Goal: Task Accomplishment & Management: Manage account settings

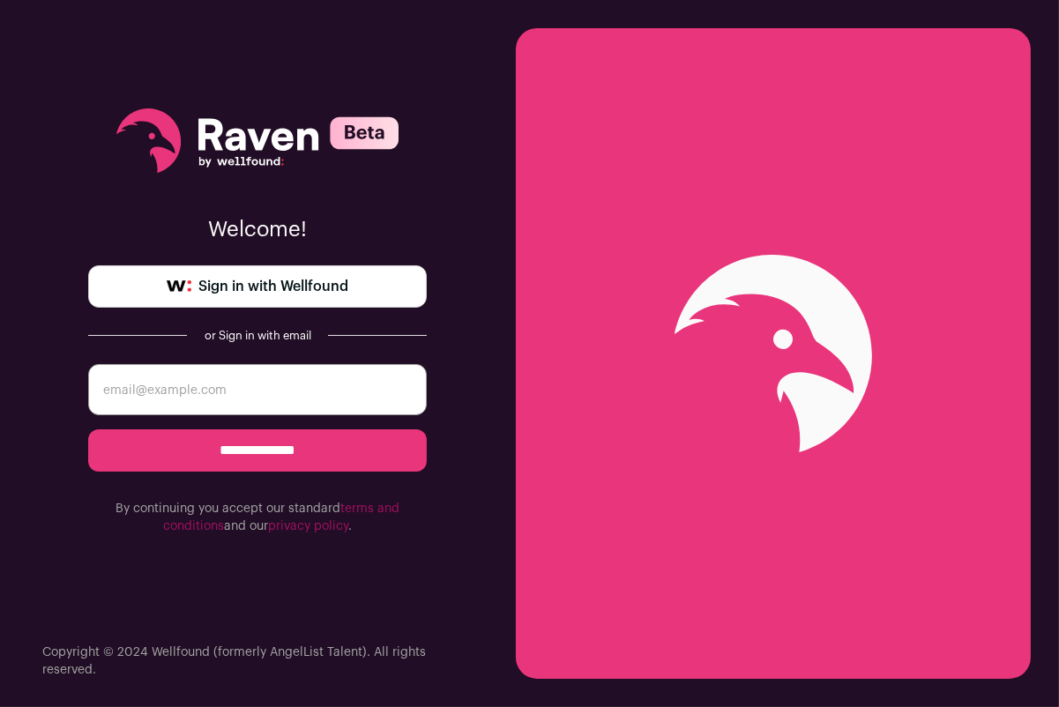
click at [348, 276] on span "Sign in with Wellfound" at bounding box center [273, 286] width 150 height 21
click at [222, 392] on input "email" at bounding box center [257, 389] width 338 height 51
type input "[DOMAIN_NAME][EMAIL_ADDRESS][DOMAIN_NAME]"
click at [271, 451] on input "**********" at bounding box center [257, 450] width 338 height 42
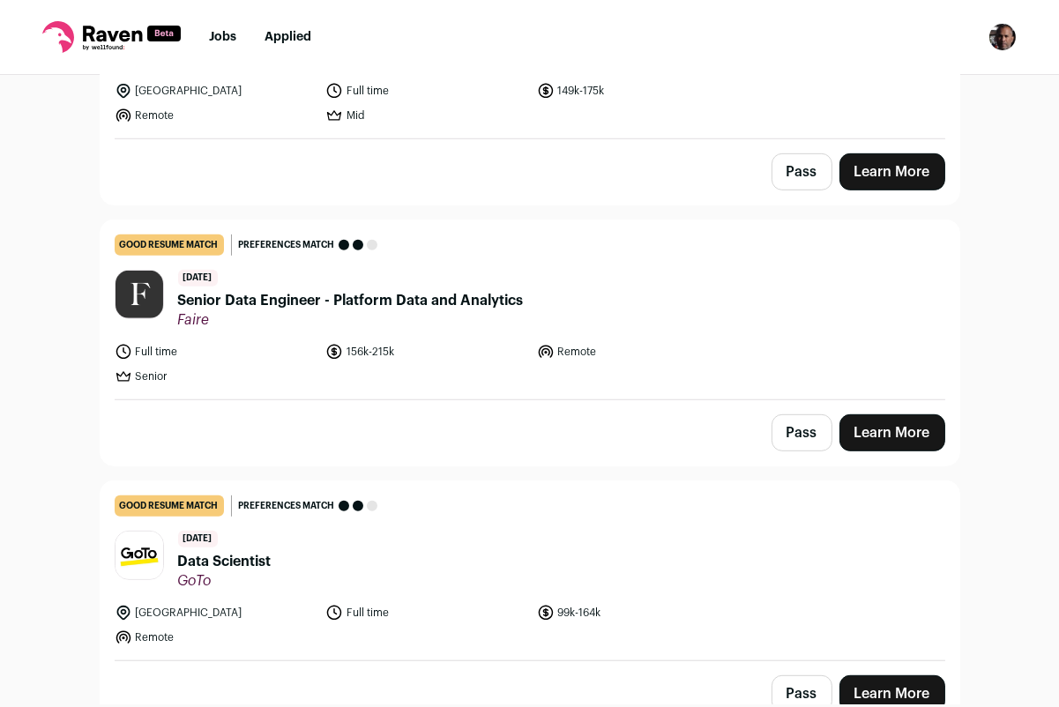
scroll to position [1314, 0]
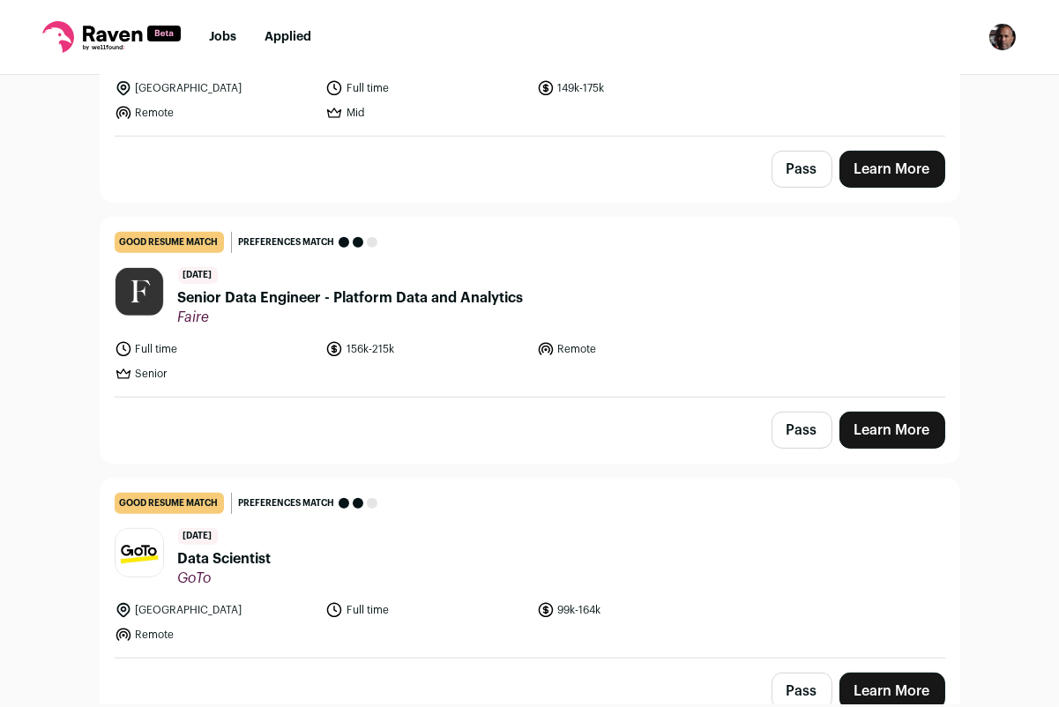
click at [462, 287] on span "Senior Data Engineer - Platform Data and Analytics" at bounding box center [350, 297] width 345 height 21
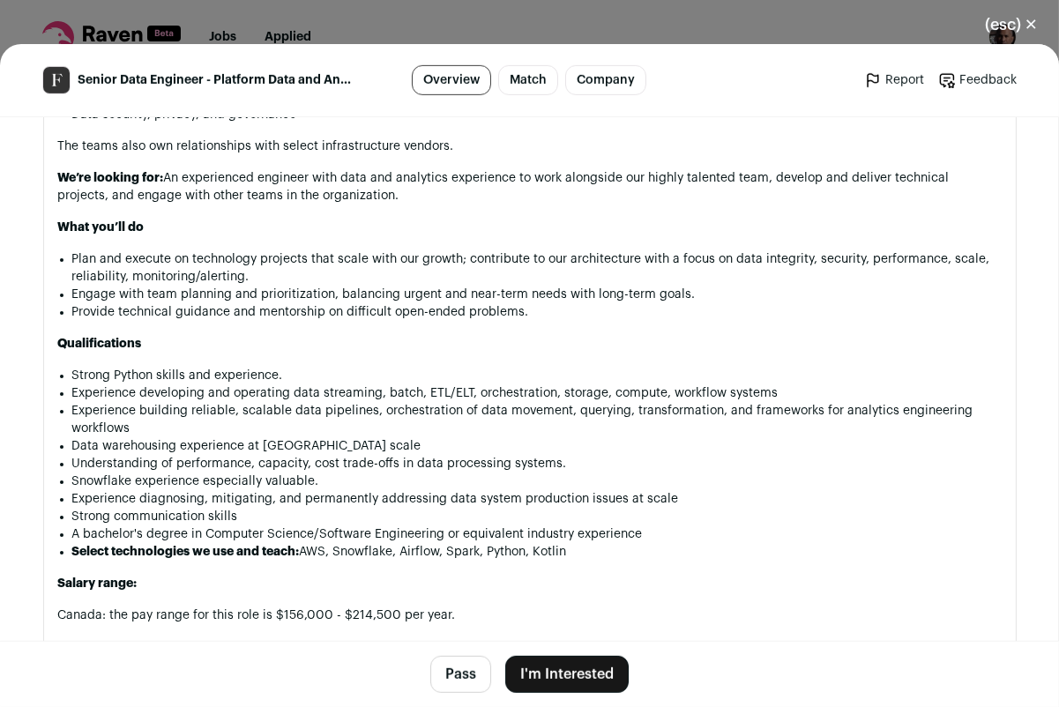
scroll to position [1843, 0]
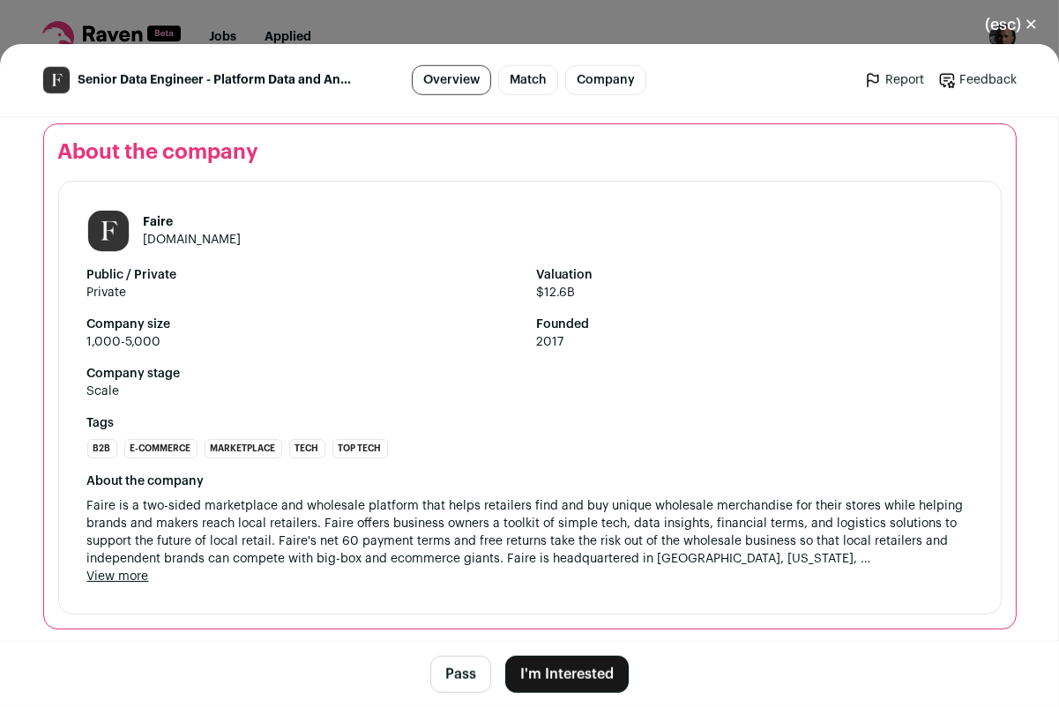
click at [591, 674] on button "I'm Interested" at bounding box center [566, 674] width 123 height 37
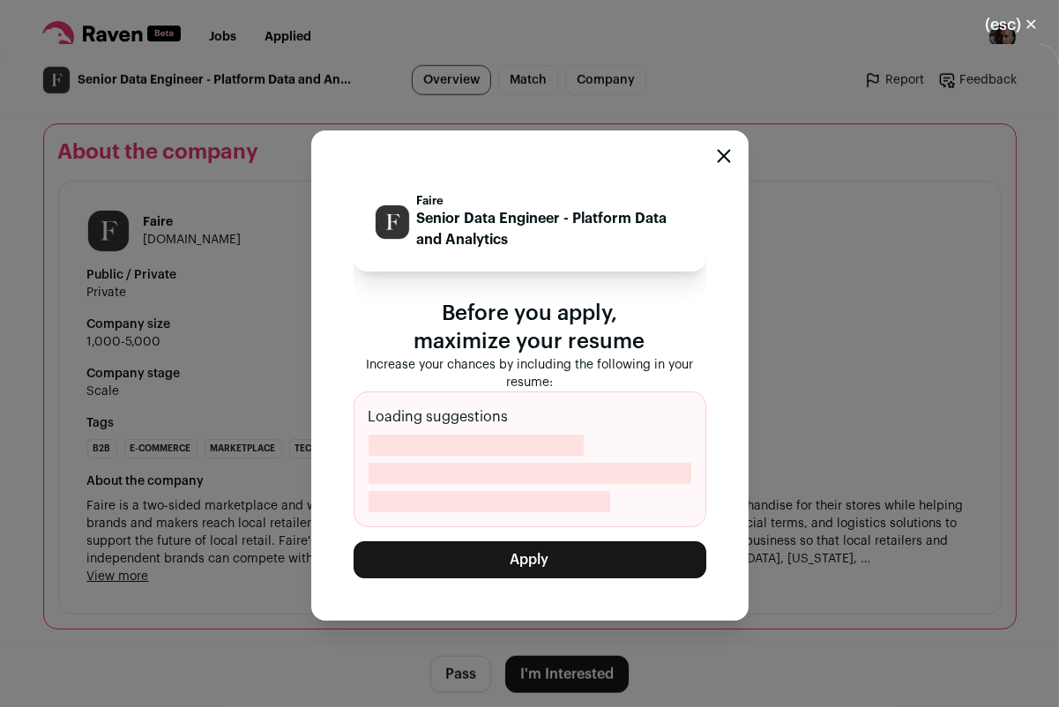
click at [575, 555] on button "Apply" at bounding box center [529, 559] width 353 height 37
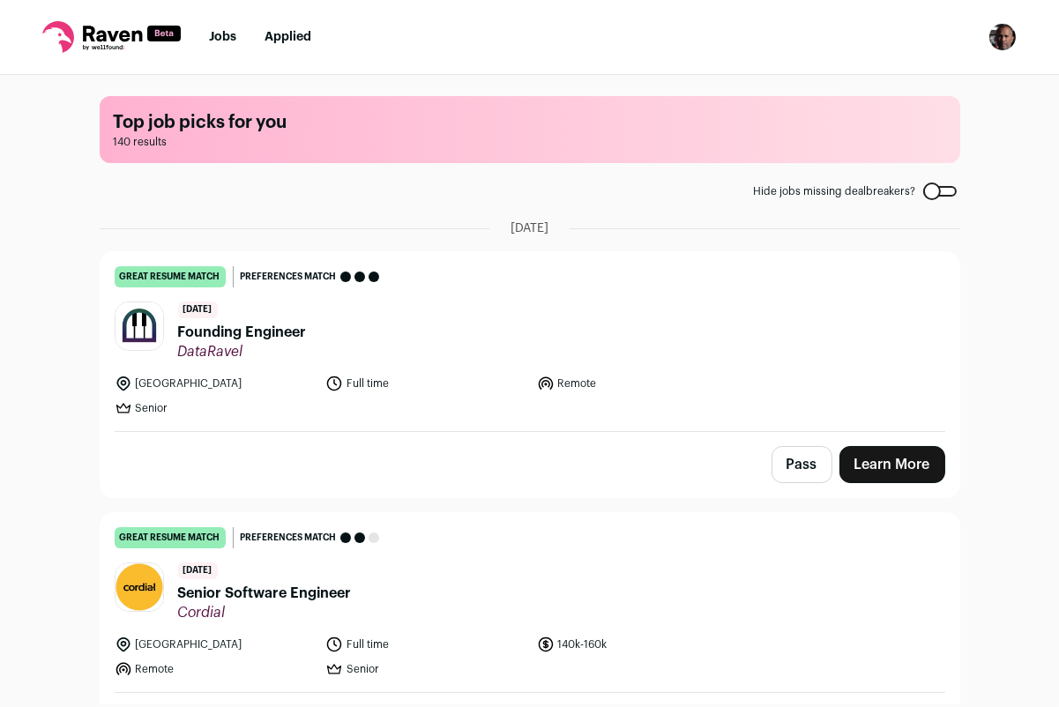
click at [1008, 37] on img "Open dropdown" at bounding box center [1002, 37] width 28 height 28
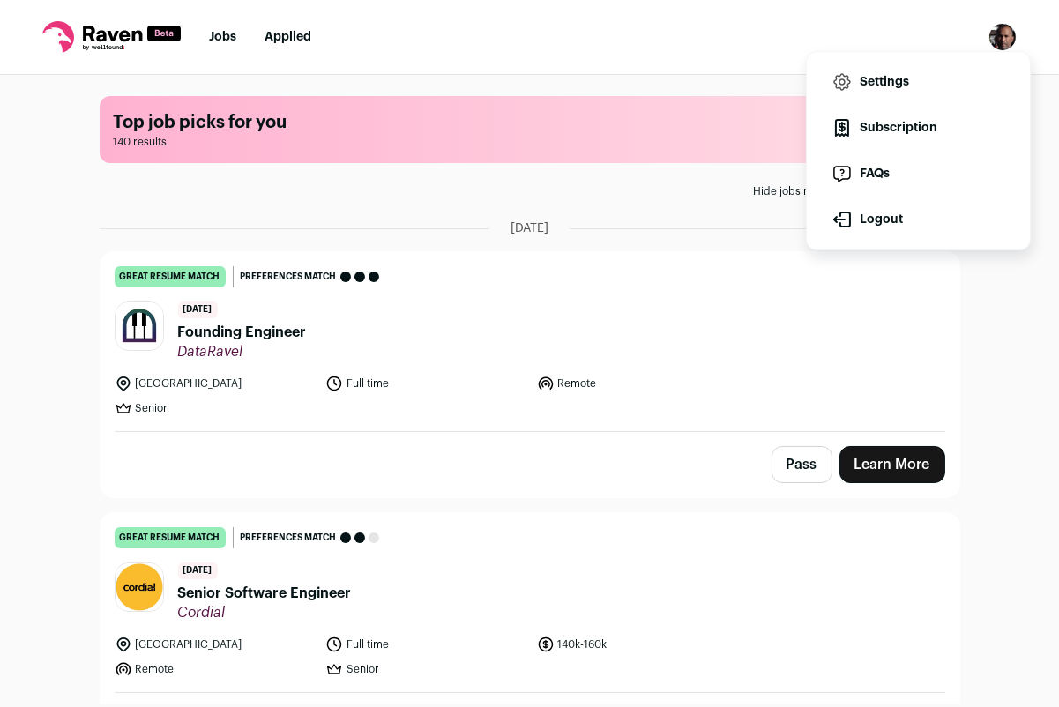
click at [915, 82] on link "Settings" at bounding box center [918, 82] width 195 height 42
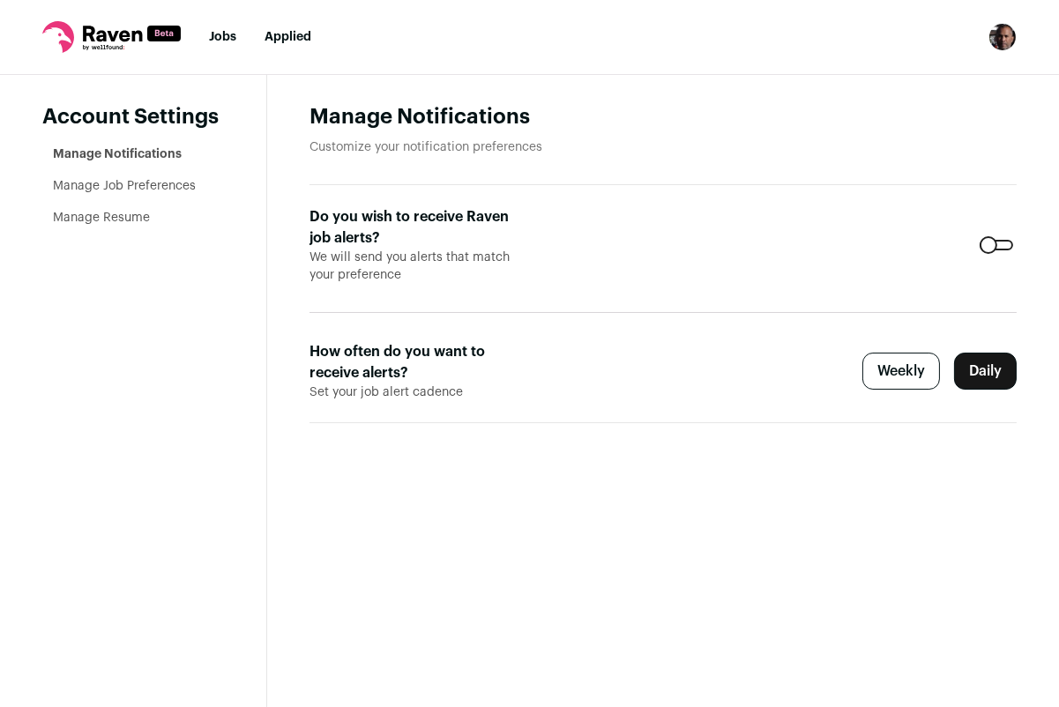
click at [160, 186] on link "Manage Job Preferences" at bounding box center [124, 186] width 143 height 12
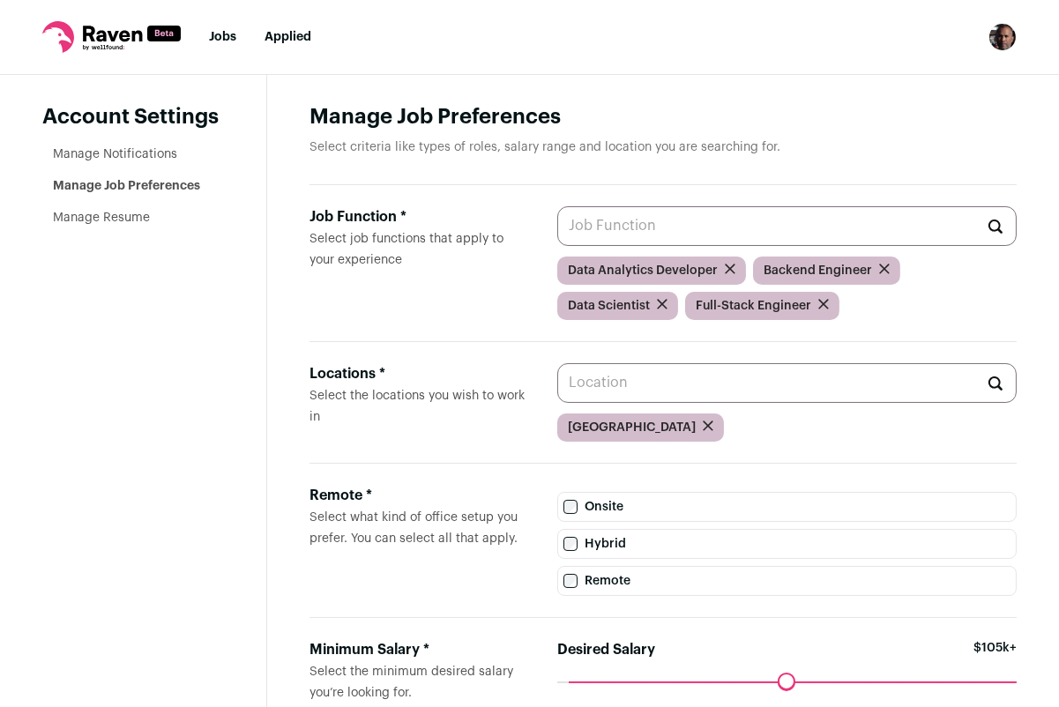
click at [821, 303] on icon "submit" at bounding box center [823, 304] width 9 height 9
click at [880, 265] on icon "submit" at bounding box center [884, 269] width 11 height 11
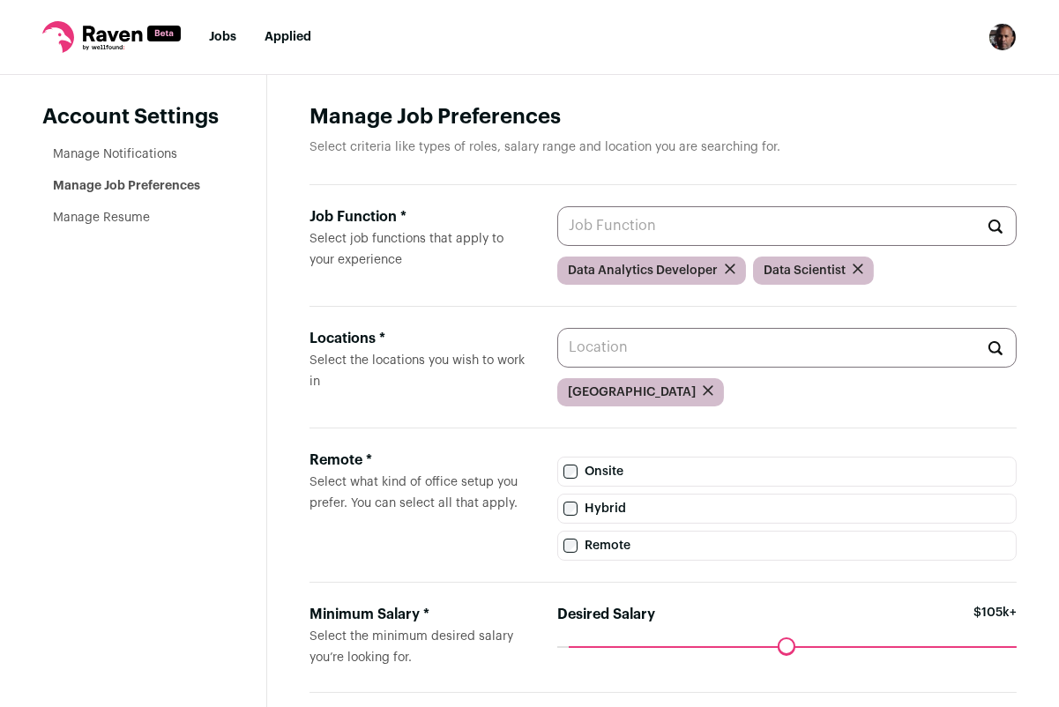
click at [857, 268] on icon "submit" at bounding box center [857, 269] width 11 height 11
click at [621, 218] on input "Job Function * Select job functions that apply to your experience" at bounding box center [786, 226] width 459 height 40
click at [578, 646] on input "Desired Salary" at bounding box center [786, 646] width 459 height 0
click at [648, 346] on input "Locations * Select the locations you wish to work in" at bounding box center [786, 348] width 459 height 40
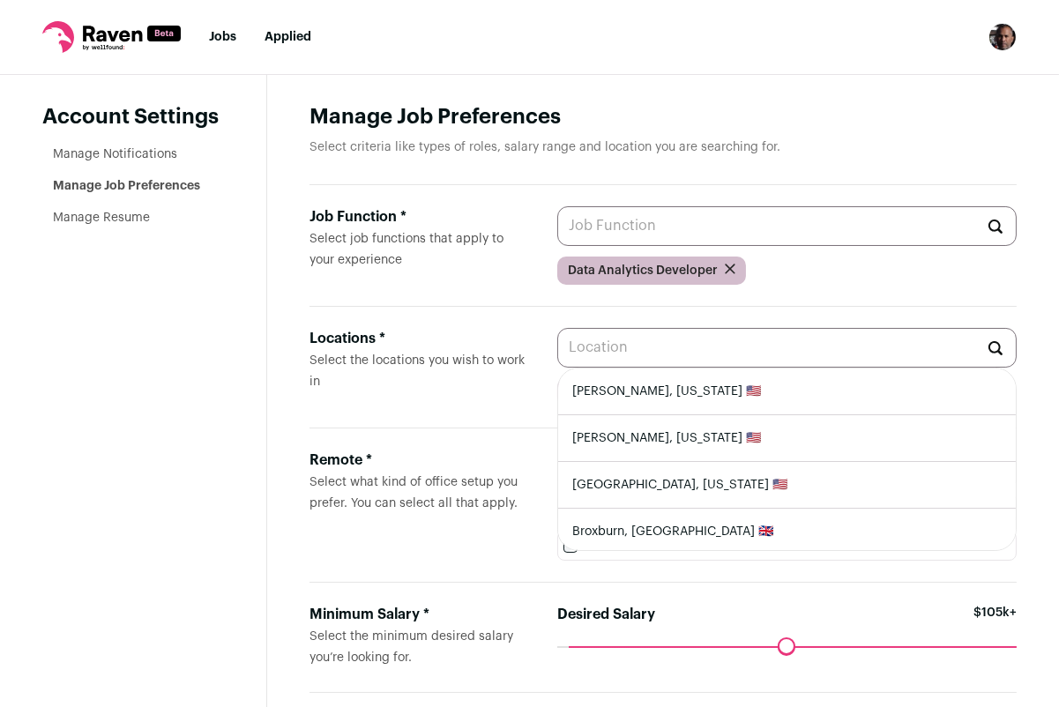
click at [817, 293] on div "Job Function * Select job functions that apply to your experience Data Analytic…" at bounding box center [662, 246] width 707 height 122
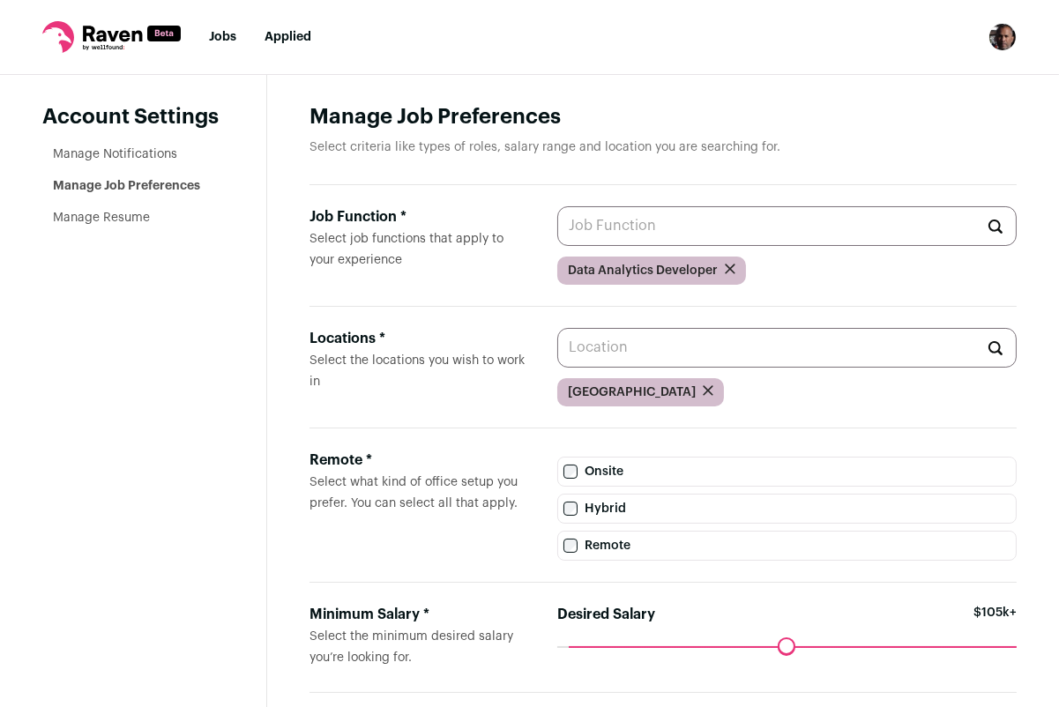
click at [593, 222] on input "Job Function * Select job functions that apply to your experience" at bounding box center [786, 226] width 459 height 40
type input "L"
type input "A"
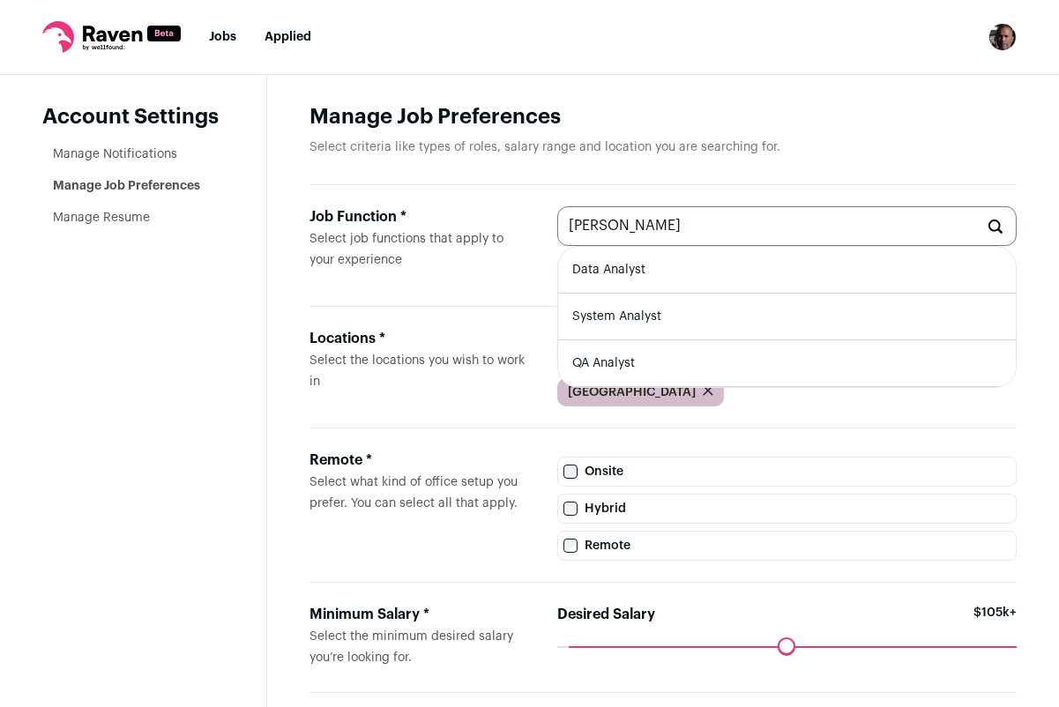
click at [669, 266] on li "Data Analyst" at bounding box center [786, 270] width 457 height 47
type input "Data Analyst"
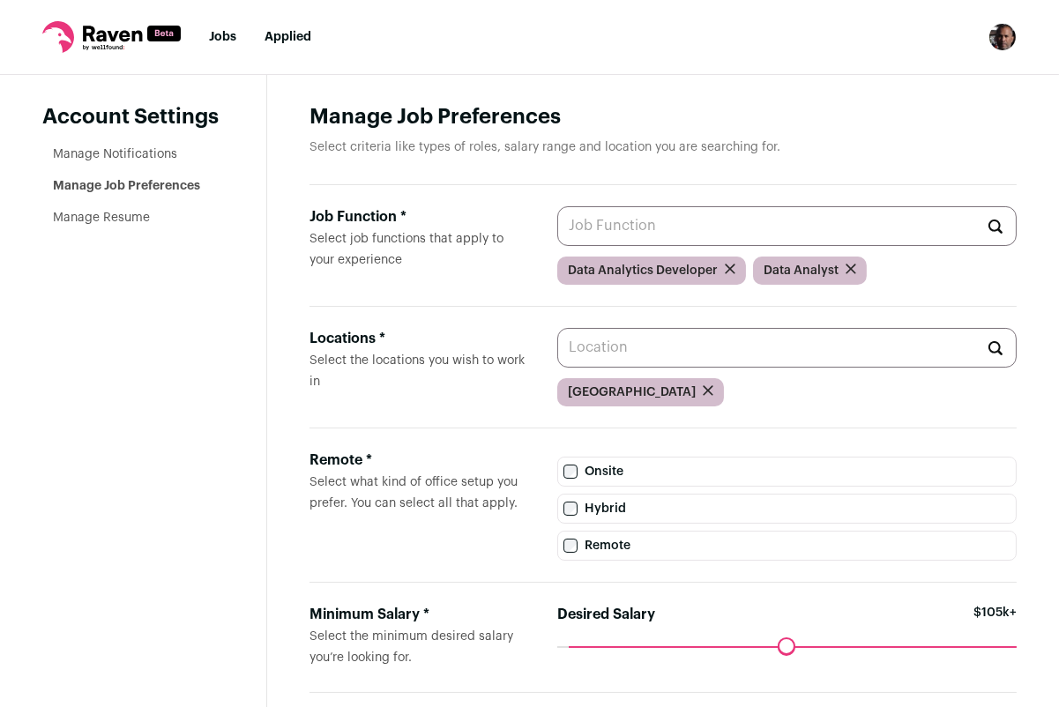
click at [585, 227] on input "Job Function * Select job functions that apply to your experience" at bounding box center [786, 226] width 459 height 40
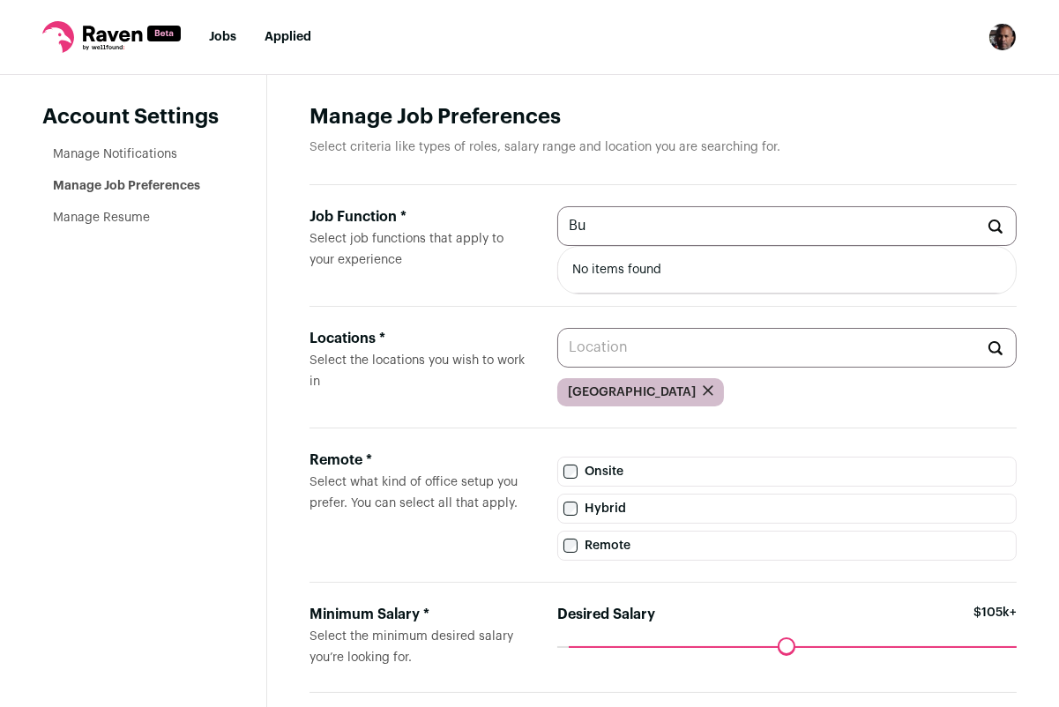
type input "B"
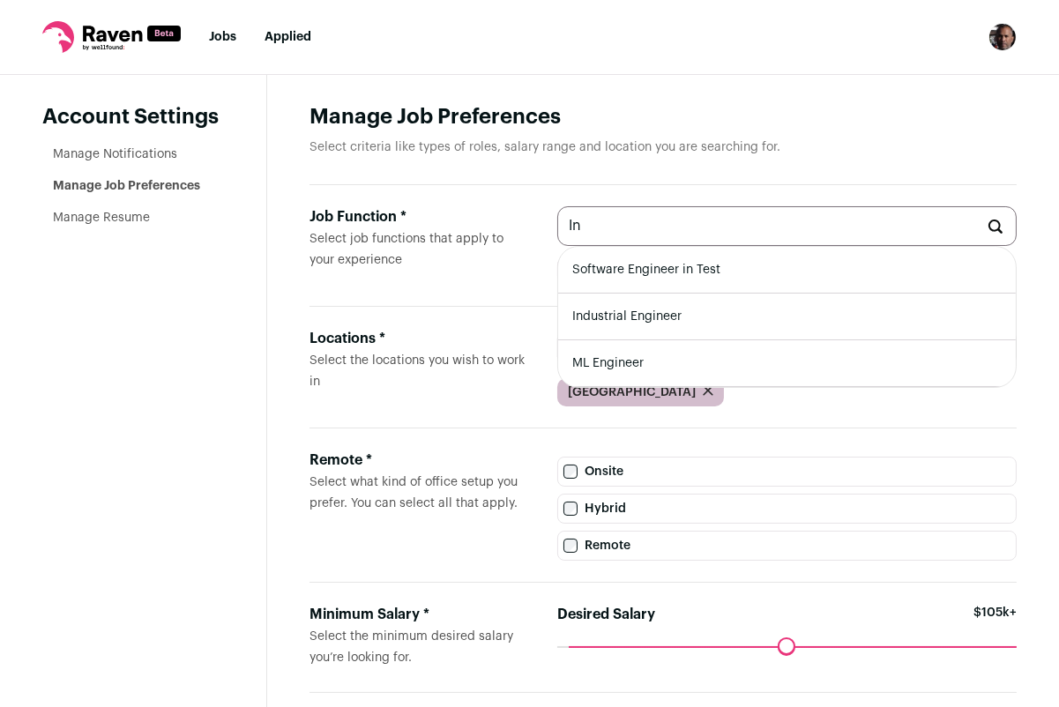
type input "I"
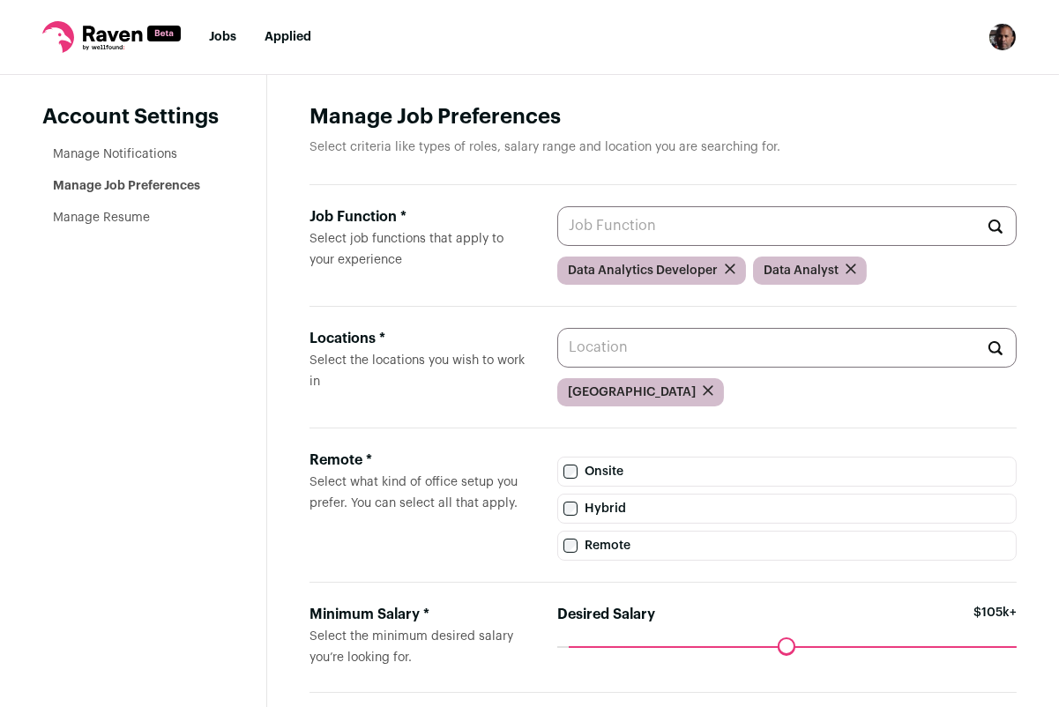
type input "S"
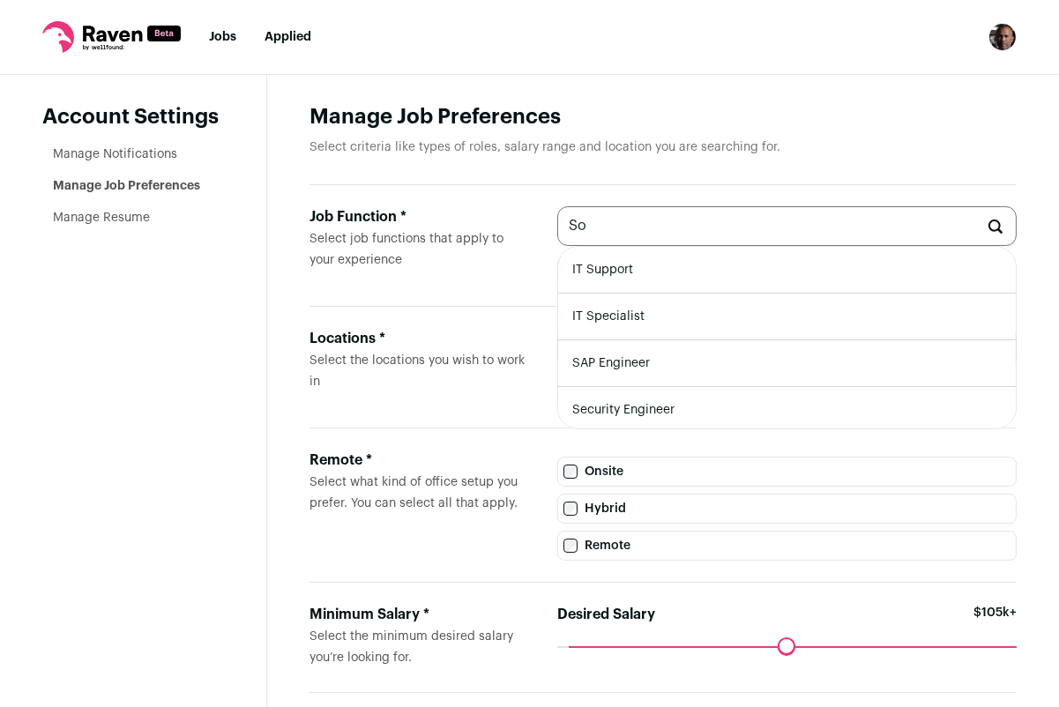
type input "S"
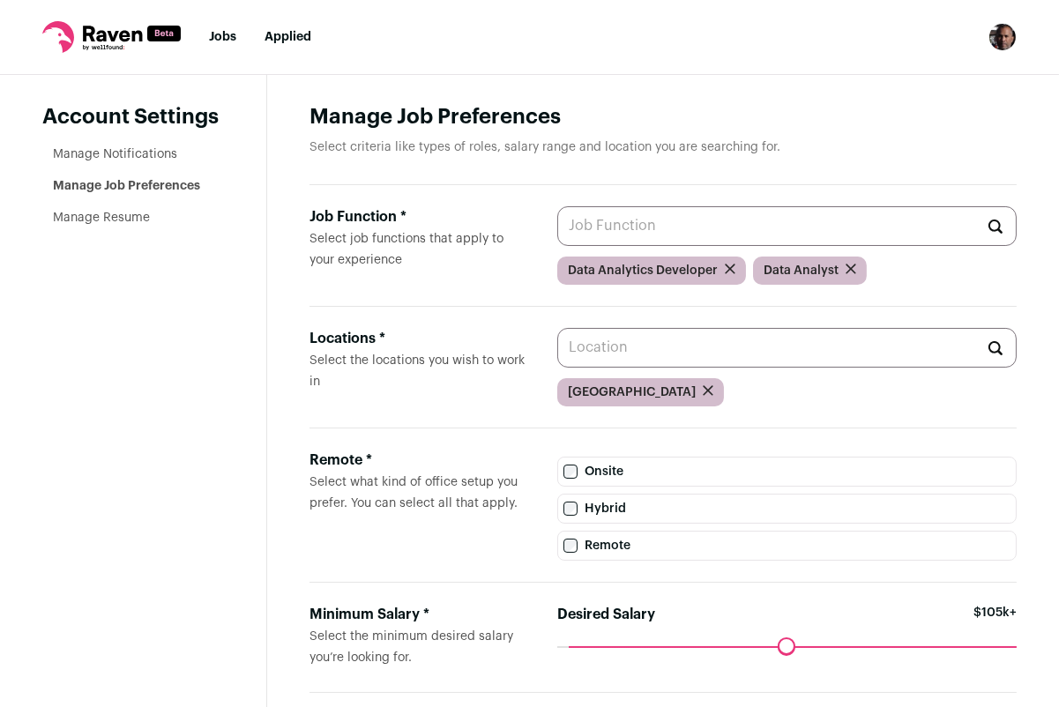
click at [108, 216] on link "Manage Resume" at bounding box center [101, 218] width 97 height 12
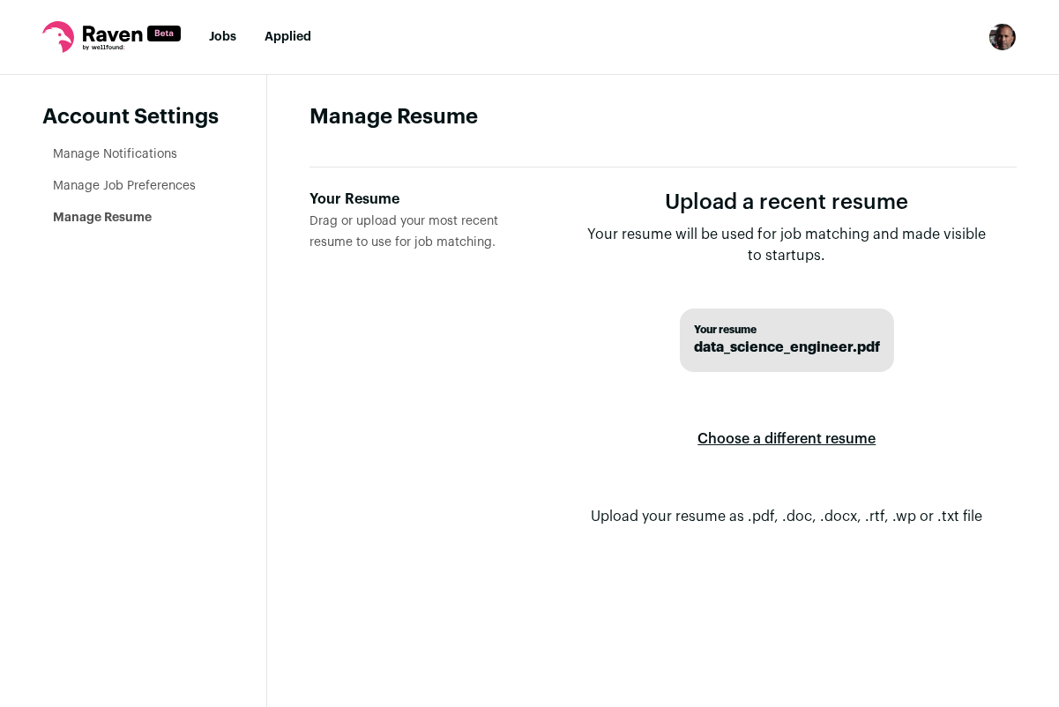
click at [806, 438] on label "Choose a different resume" at bounding box center [786, 438] width 178 height 49
click at [0, 0] on input "Your Resume Drag or upload your most recent resume to use for job matching." at bounding box center [0, 0] width 0 height 0
click at [780, 437] on label "Choose a different resume" at bounding box center [786, 438] width 178 height 49
click at [0, 0] on input "Your Resume Drag or upload your most recent resume to use for job matching." at bounding box center [0, 0] width 0 height 0
click at [147, 156] on link "Manage Notifications" at bounding box center [115, 154] width 124 height 12
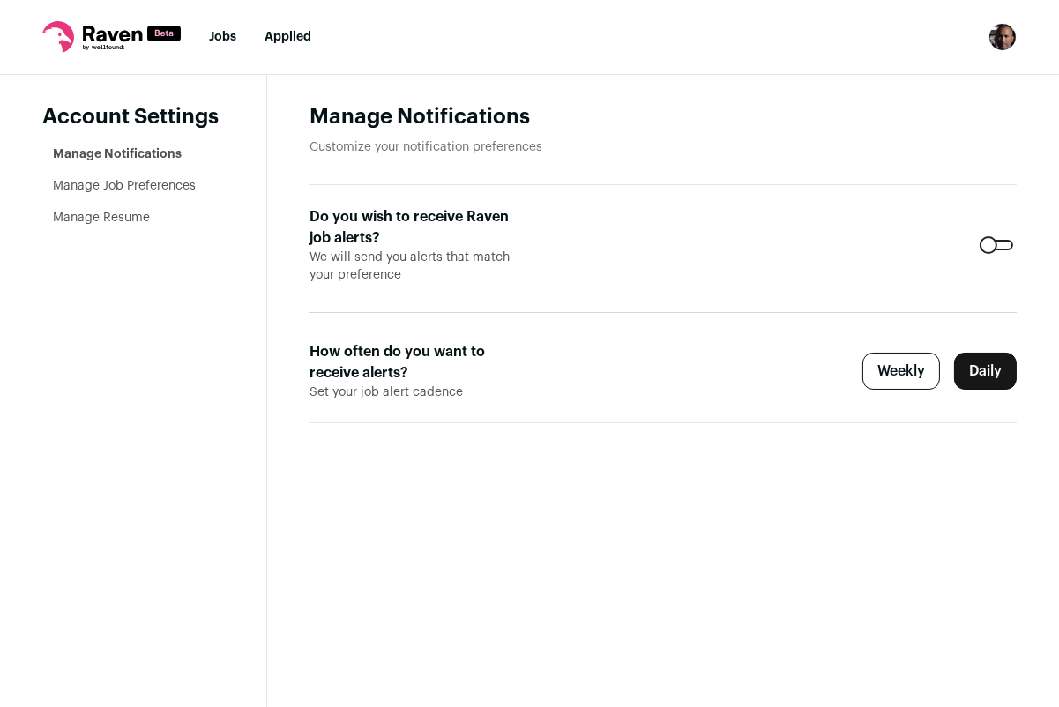
click at [912, 372] on label "Weekly" at bounding box center [901, 371] width 78 height 37
click at [292, 25] on nav "Jobs Applied Settings Notifications Preferences Resume Subscription FAQs Logout" at bounding box center [529, 37] width 1059 height 75
click at [229, 42] on link "Jobs" at bounding box center [222, 37] width 27 height 12
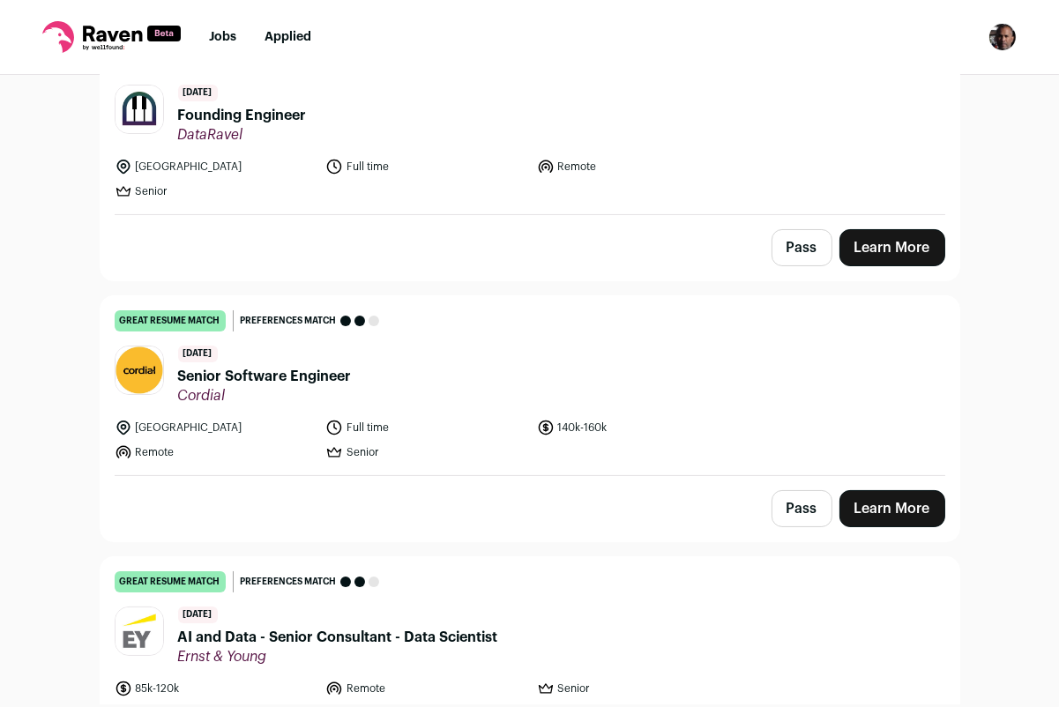
scroll to position [118, 0]
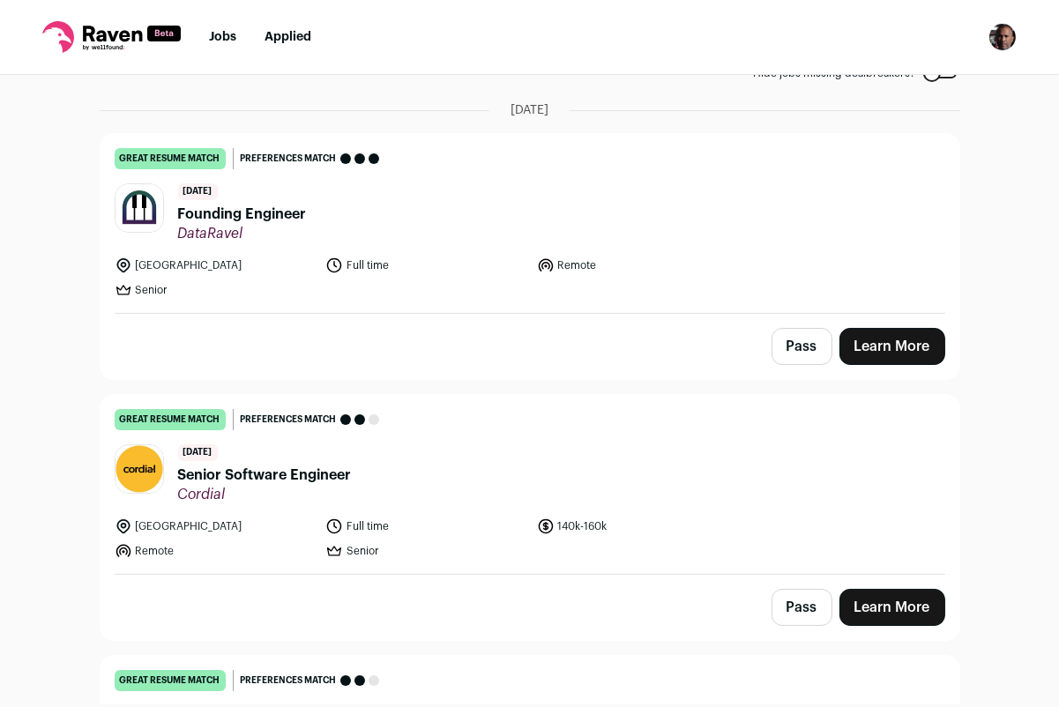
click at [291, 212] on span "Founding Engineer" at bounding box center [242, 214] width 129 height 21
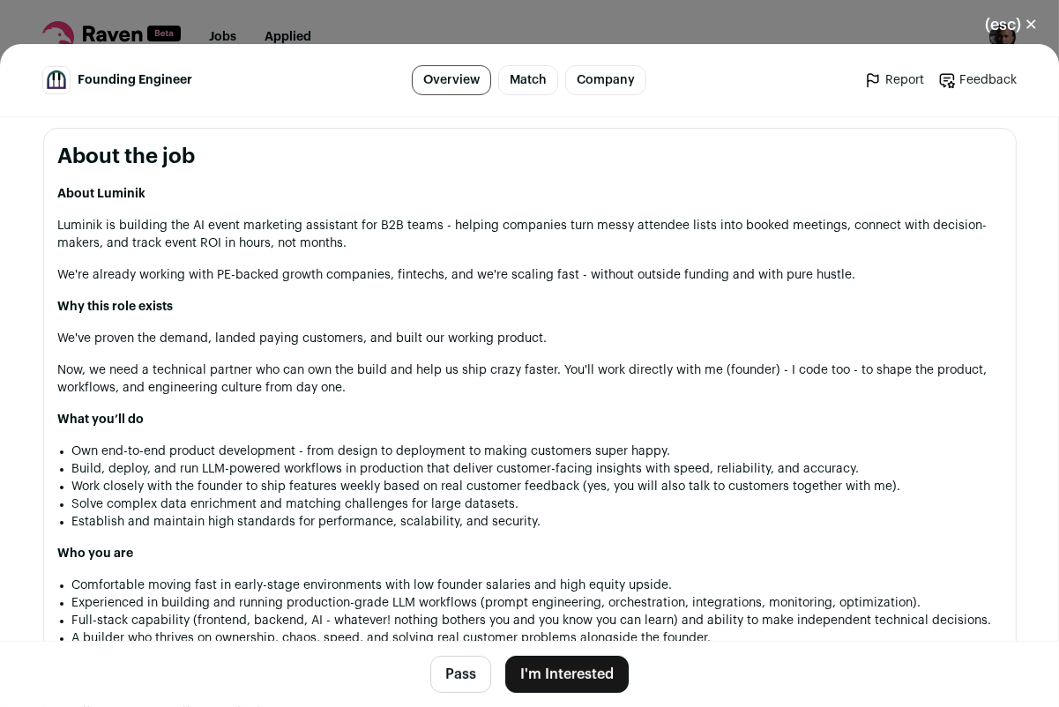
scroll to position [0, 0]
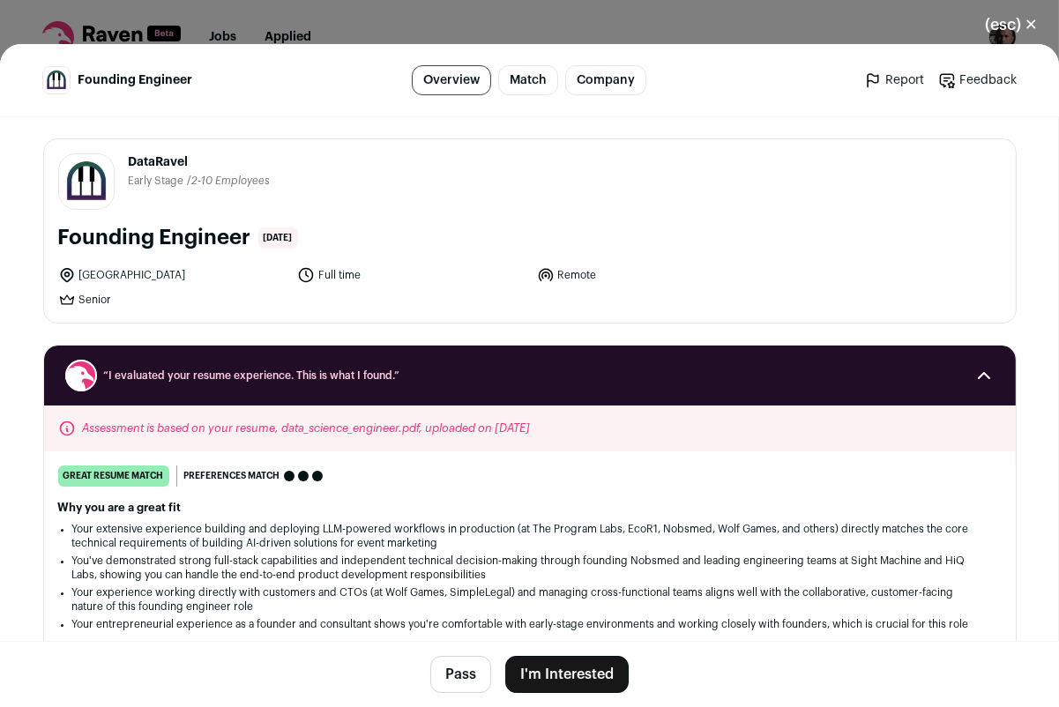
click at [1036, 20] on button "(esc) ✕" at bounding box center [1010, 24] width 95 height 39
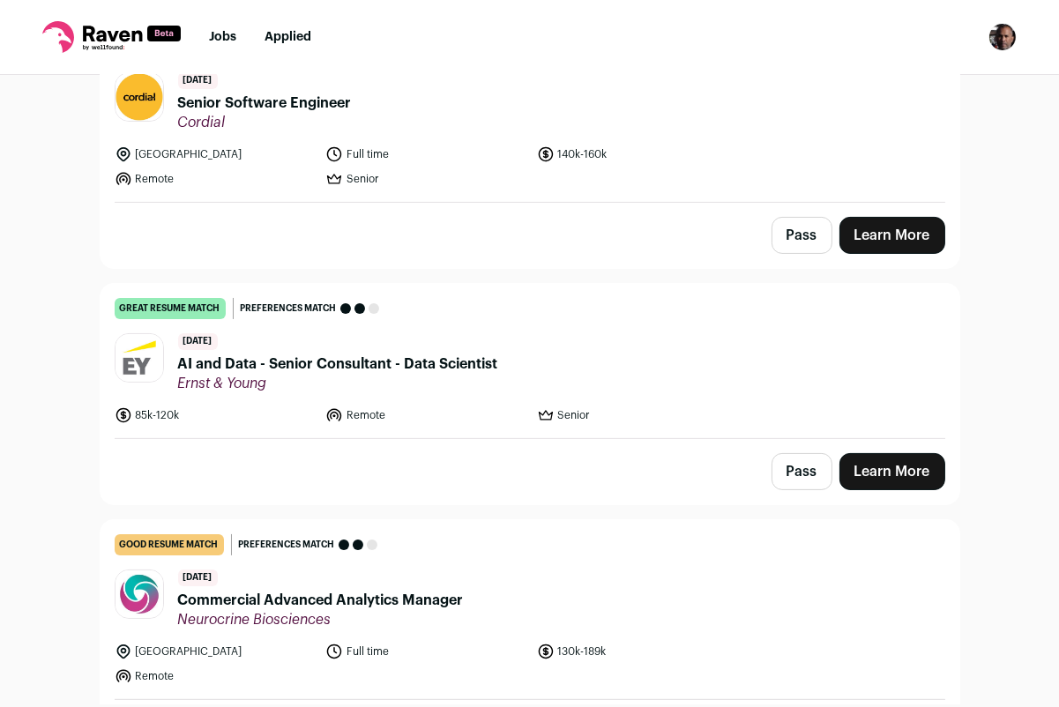
scroll to position [629, 0]
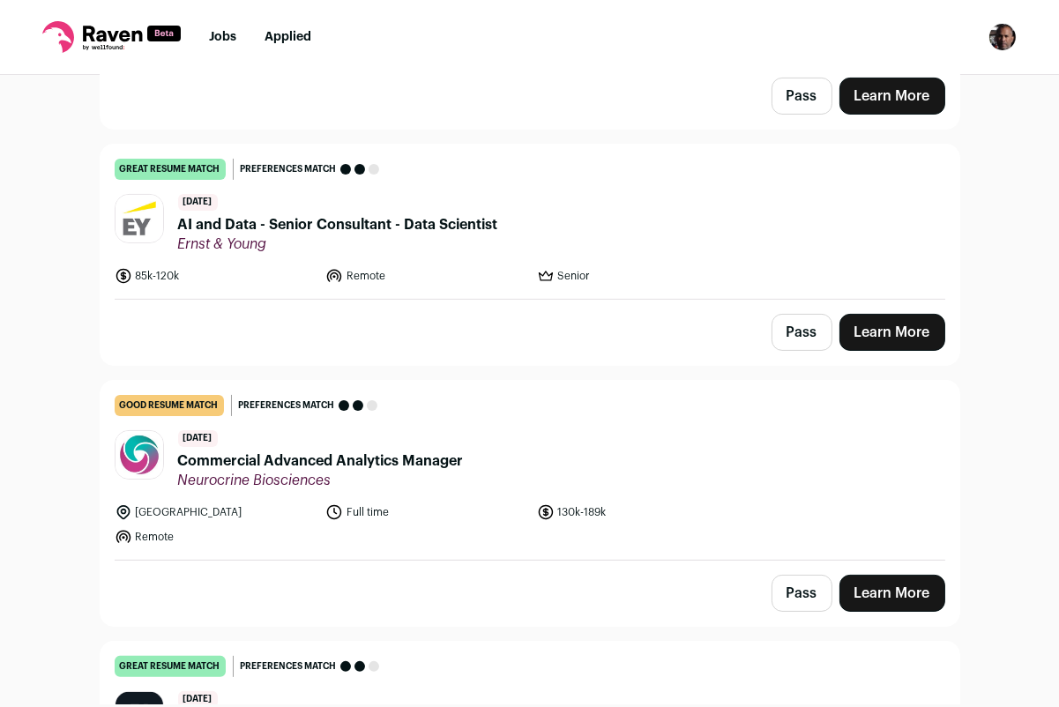
click at [441, 217] on span "AI and Data - Senior Consultant - Data Scientist" at bounding box center [338, 224] width 320 height 21
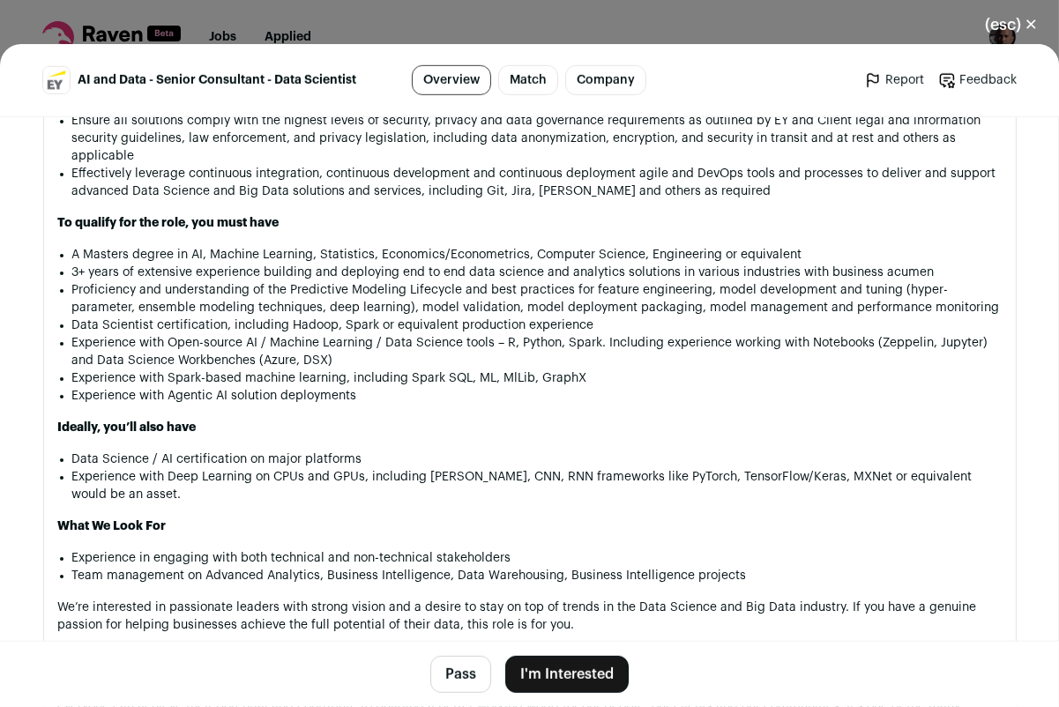
scroll to position [1530, 0]
click at [1030, 24] on button "(esc) ✕" at bounding box center [1010, 24] width 95 height 39
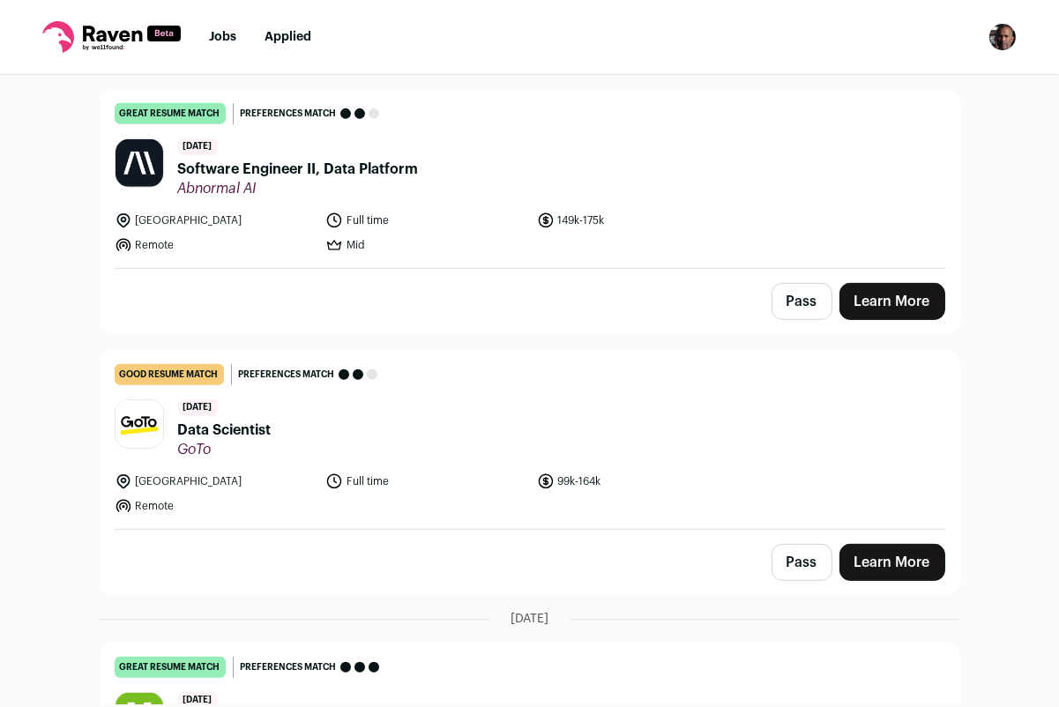
scroll to position [1208, 0]
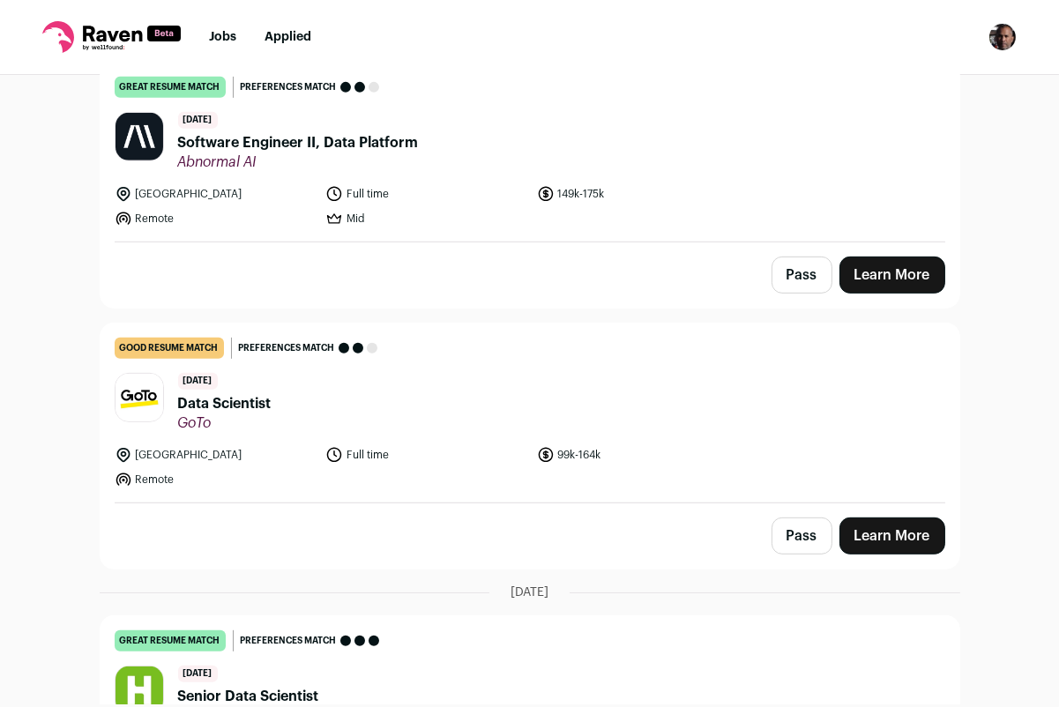
click at [420, 396] on header "[DATE] Data Scientist GoTo" at bounding box center [530, 402] width 830 height 59
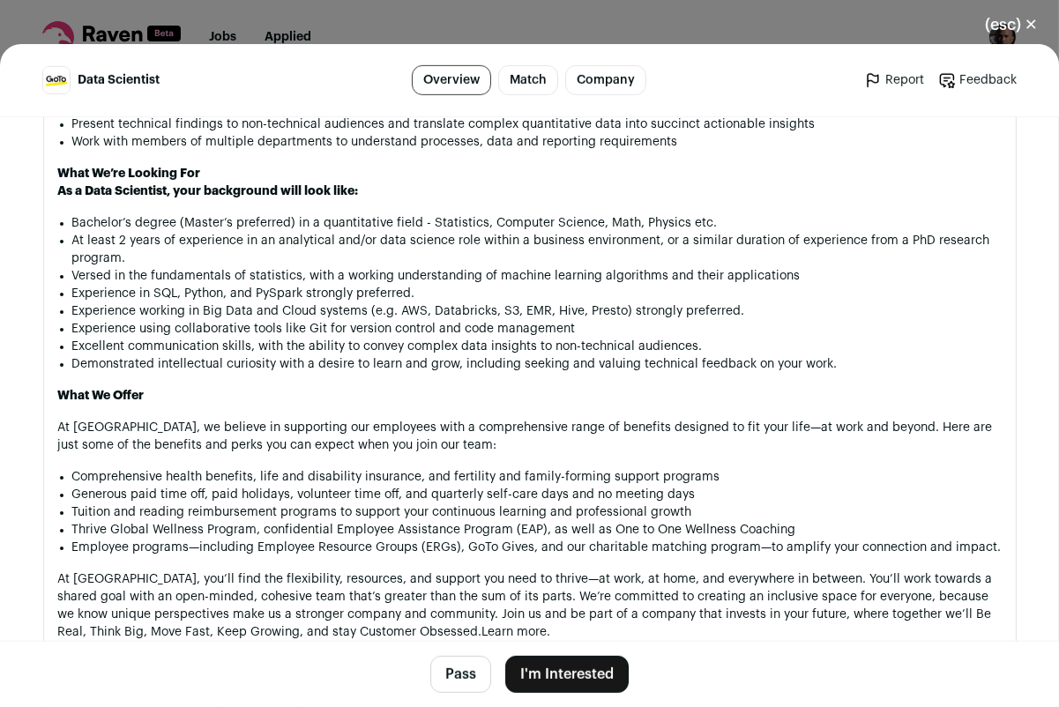
scroll to position [1299, 0]
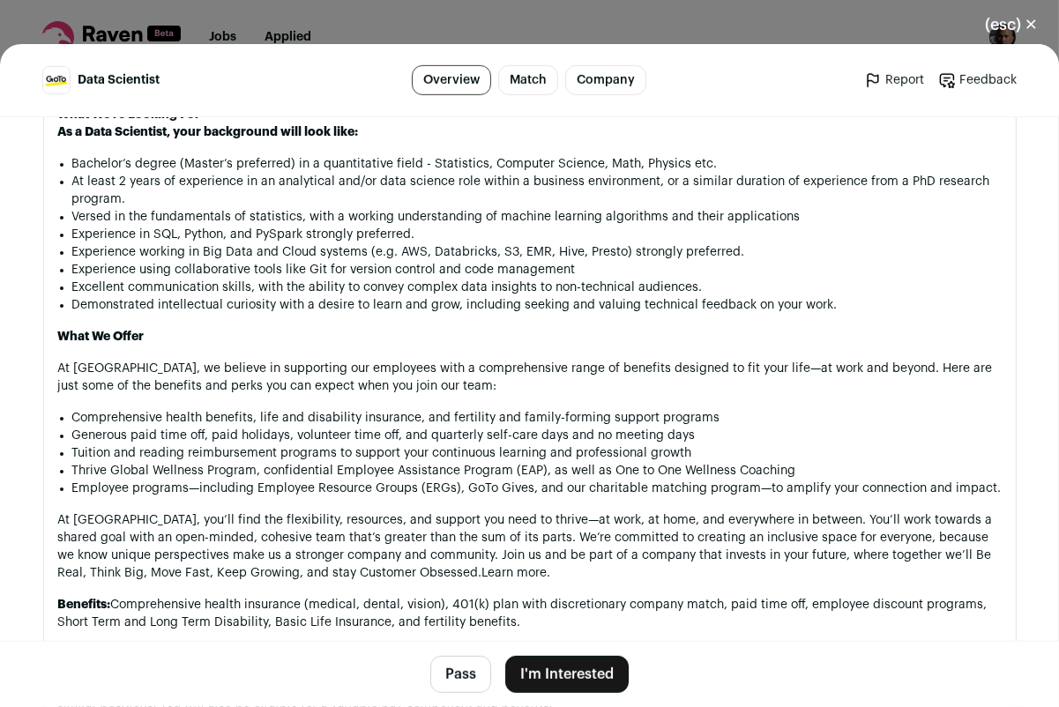
click at [1032, 26] on button "(esc) ✕" at bounding box center [1010, 24] width 95 height 39
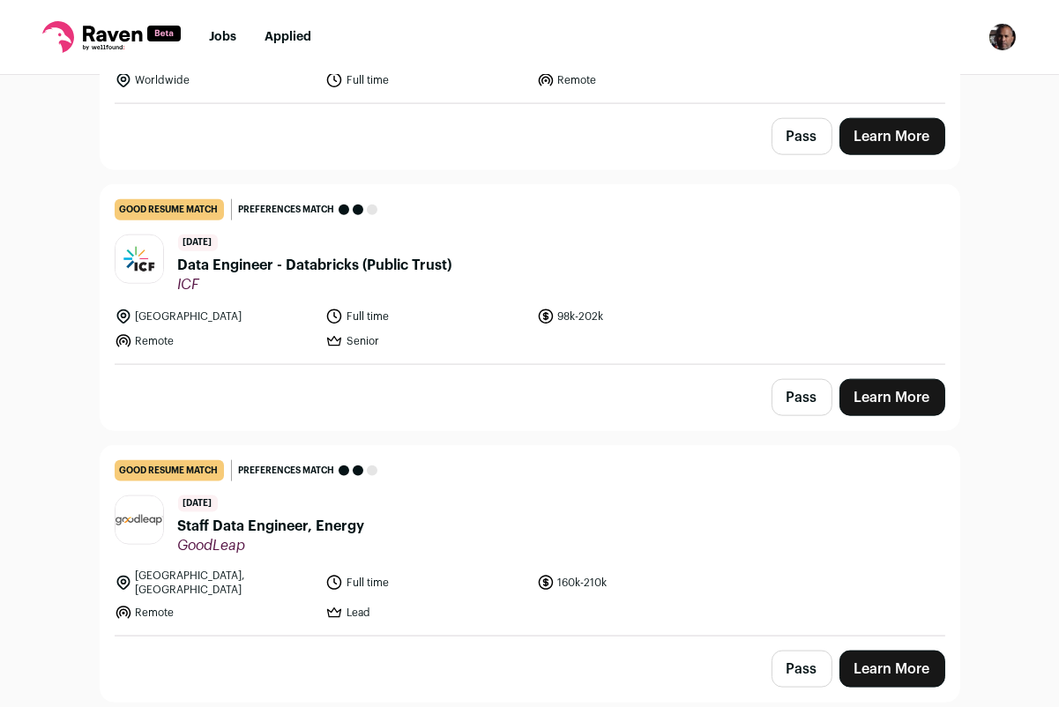
scroll to position [3177, 0]
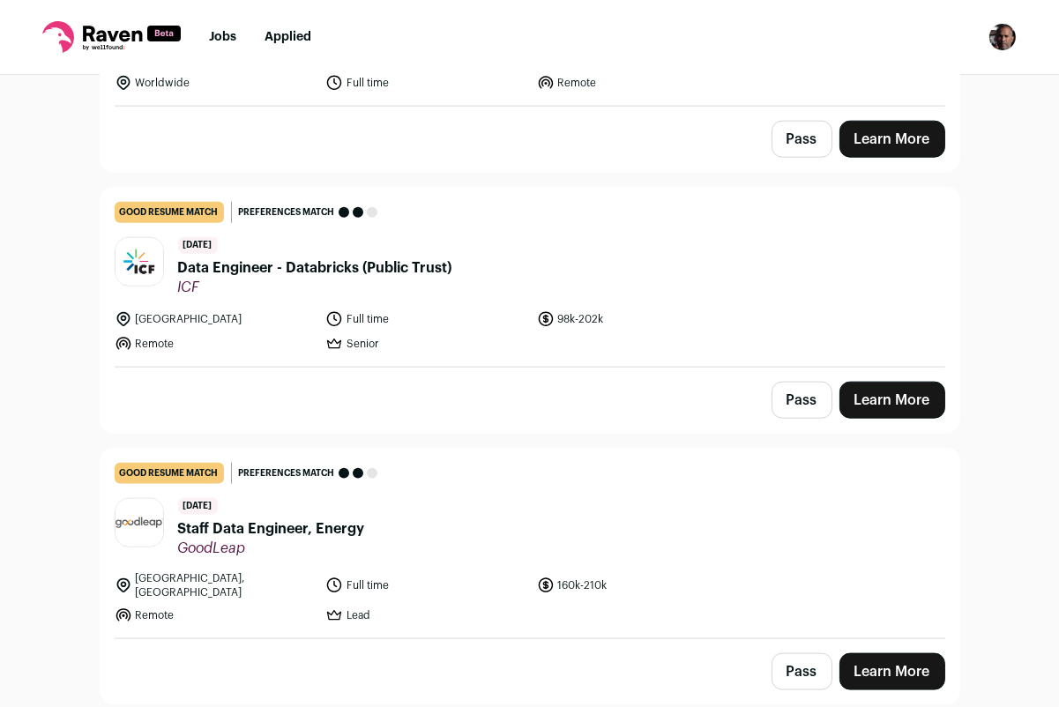
click at [476, 255] on header "[DATE] Data Engineer - Databricks (Public Trust) ICF" at bounding box center [530, 266] width 830 height 59
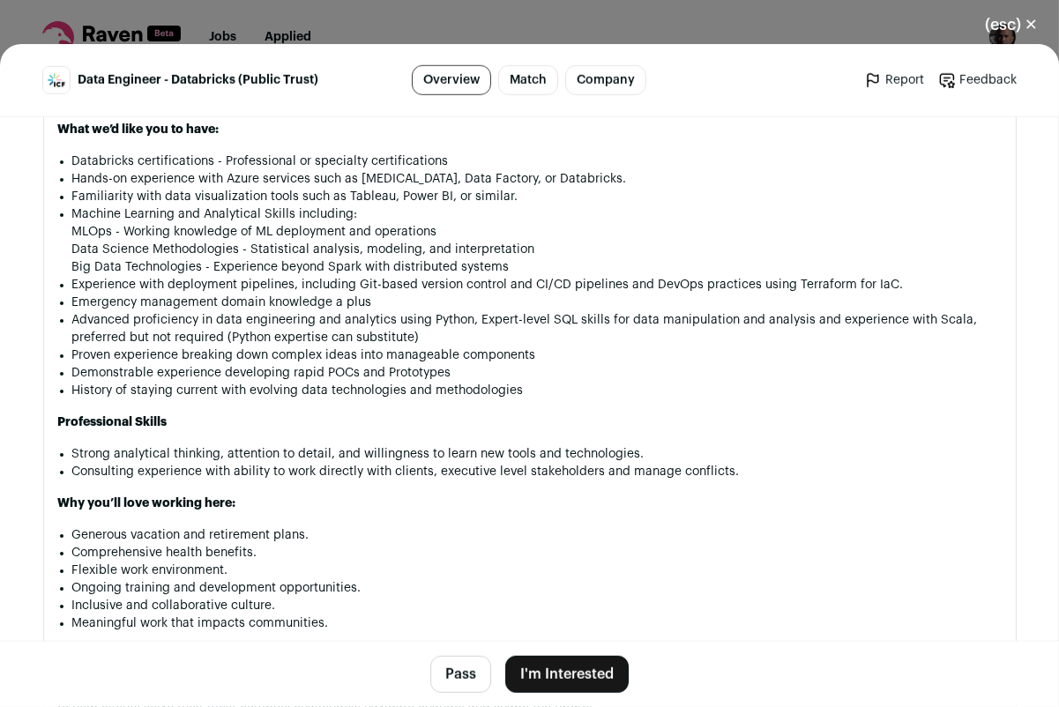
scroll to position [2837, 0]
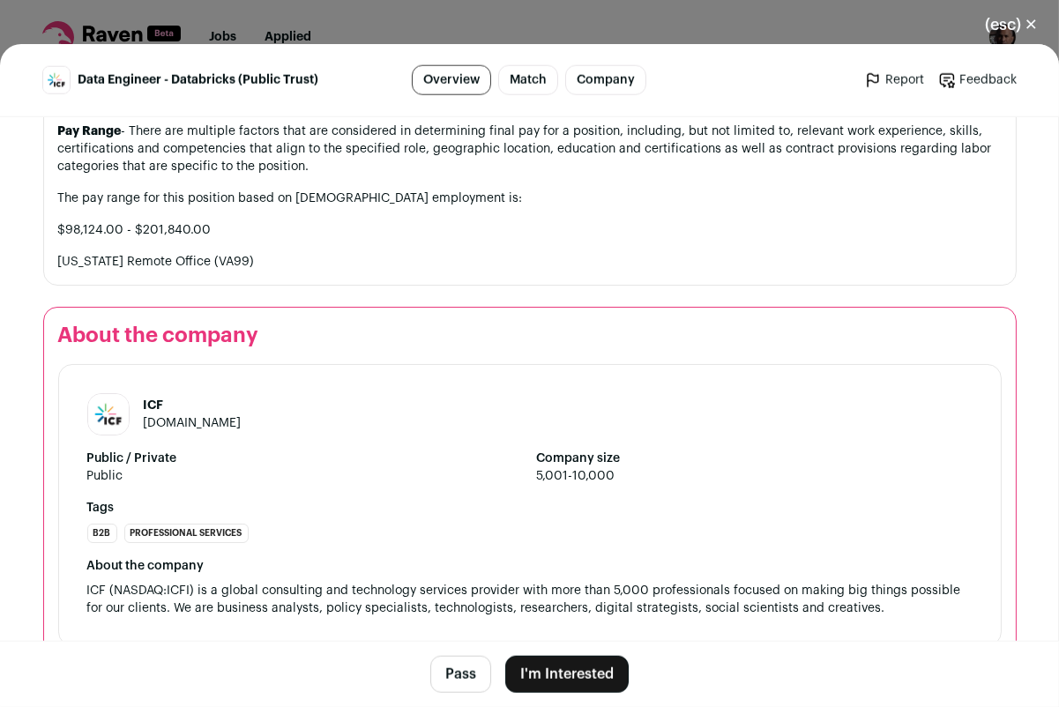
click at [1028, 22] on button "(esc) ✕" at bounding box center [1010, 24] width 95 height 39
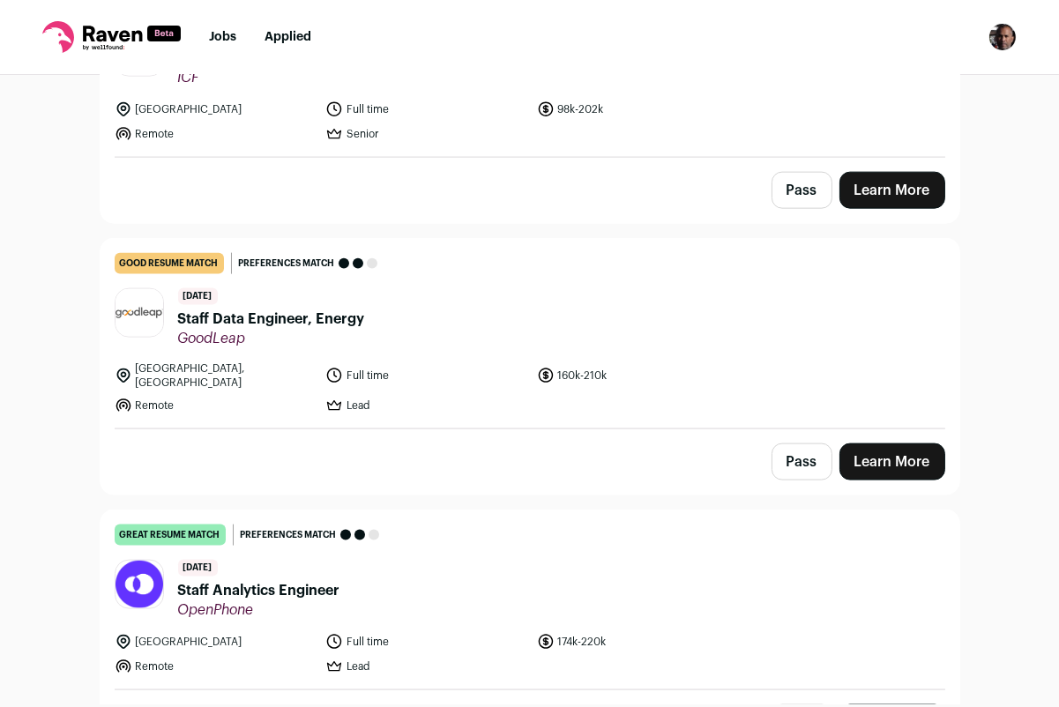
scroll to position [3393, 0]
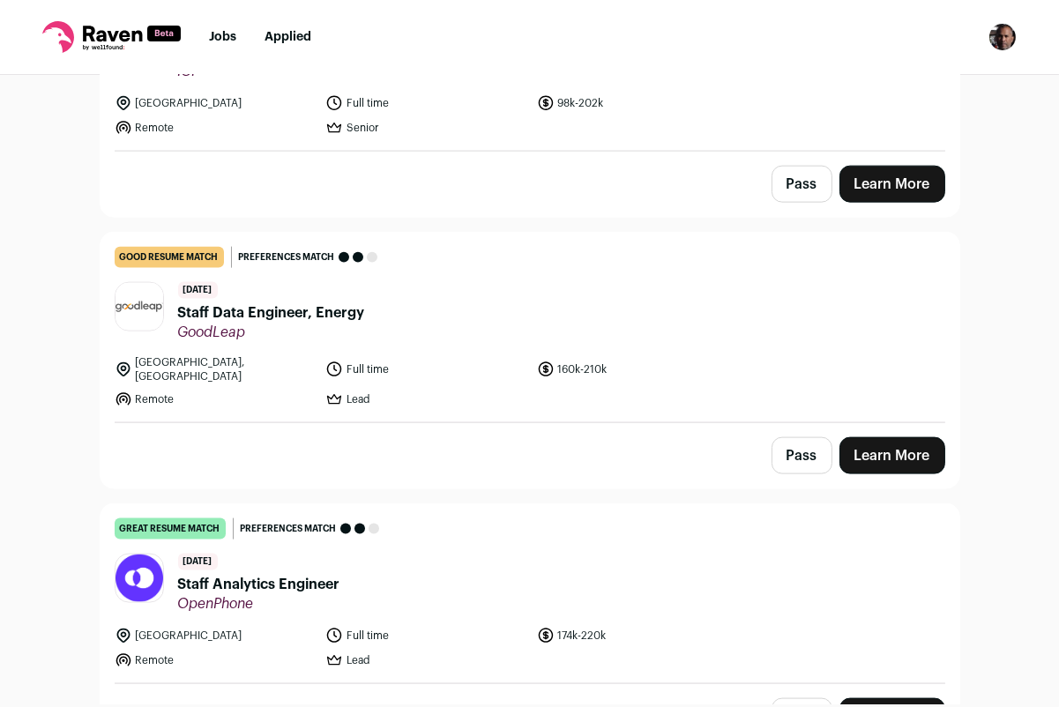
click at [438, 309] on header "[DATE] Staff Data Engineer, Energy GoodLeap" at bounding box center [530, 311] width 830 height 59
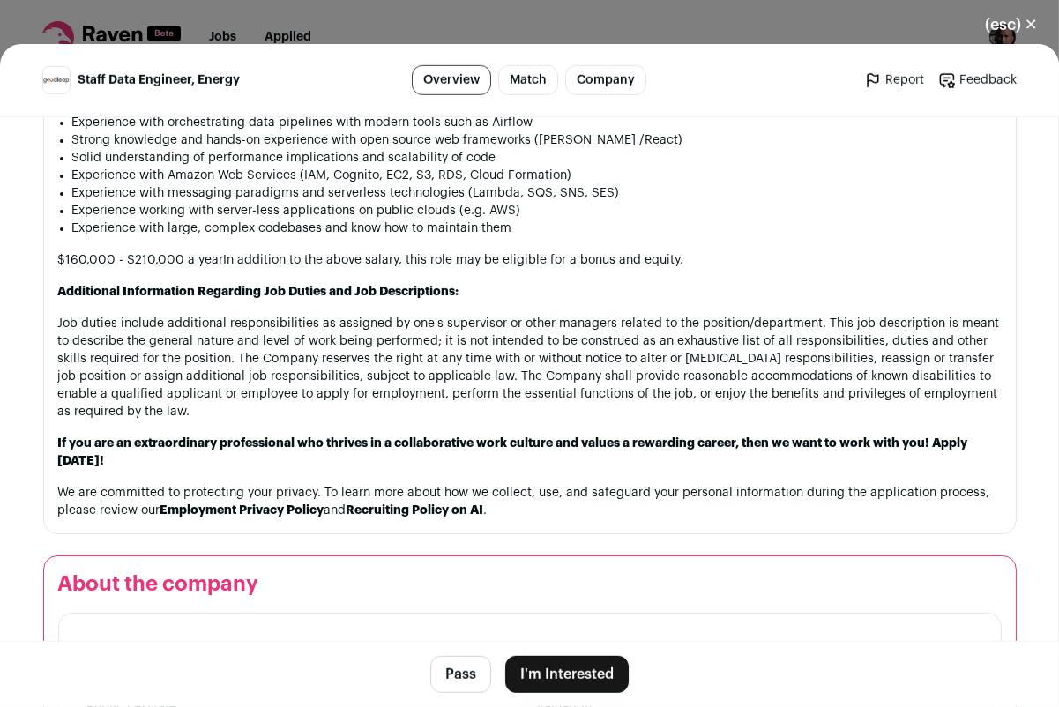
scroll to position [1745, 0]
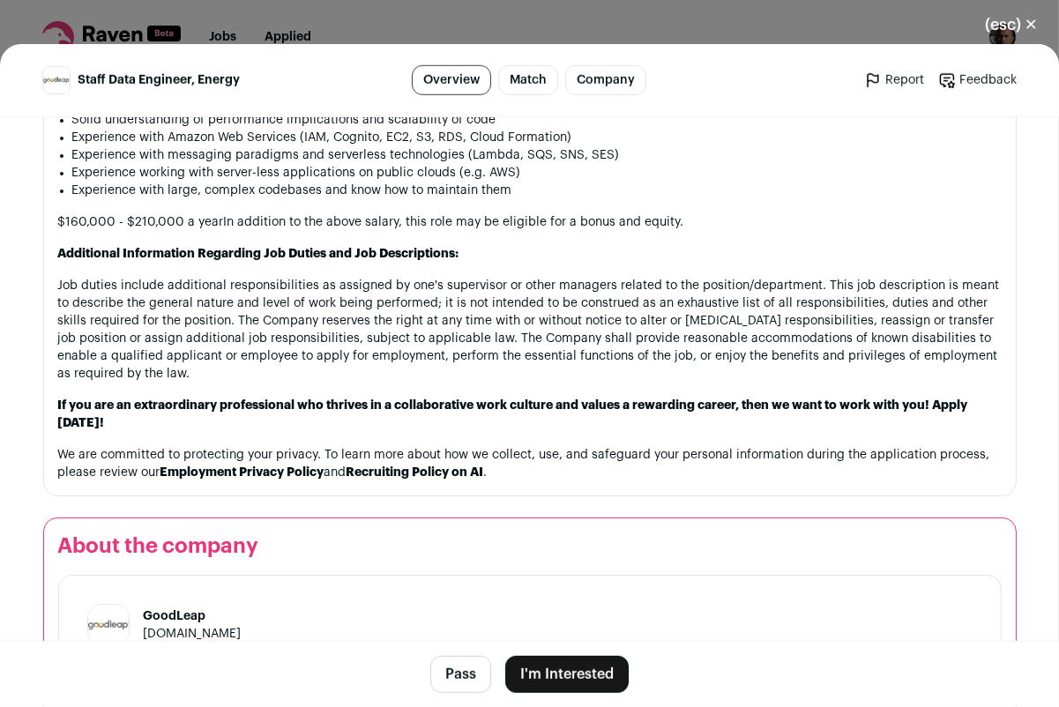
click at [580, 672] on button "I'm Interested" at bounding box center [566, 674] width 123 height 37
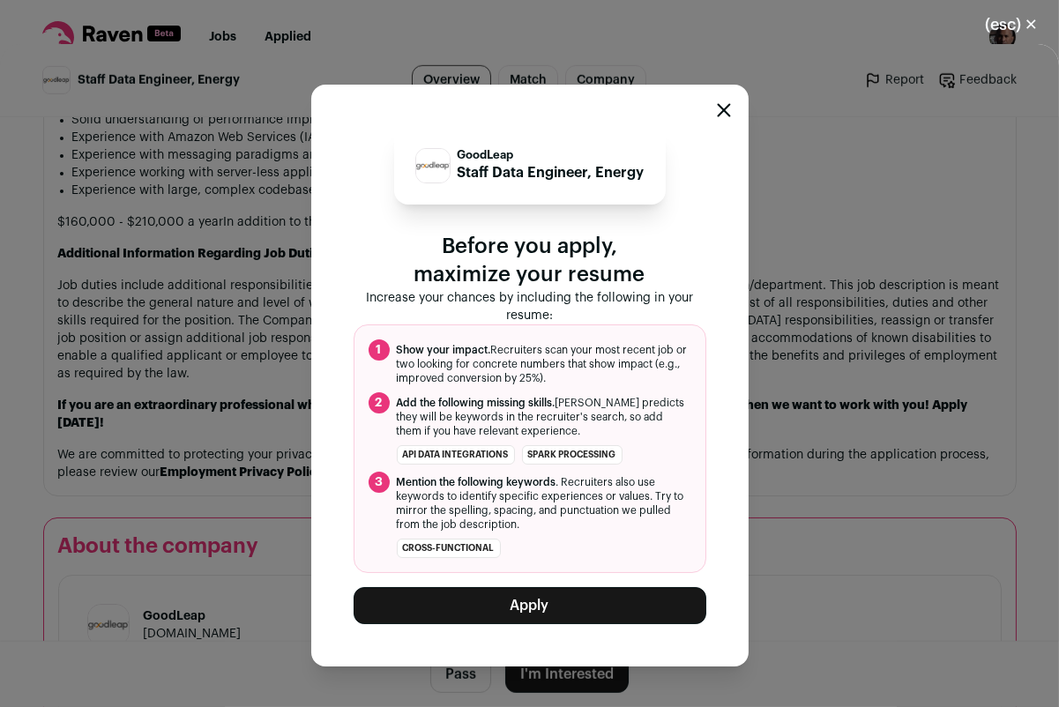
click at [568, 600] on button "Apply" at bounding box center [529, 605] width 353 height 37
